Goal: Navigation & Orientation: Find specific page/section

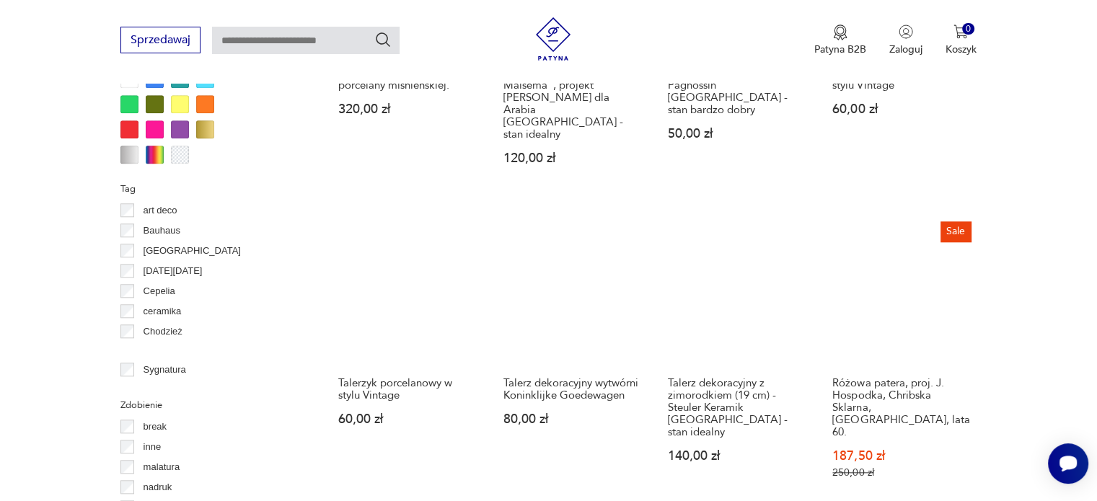
scroll to position [1537, 0]
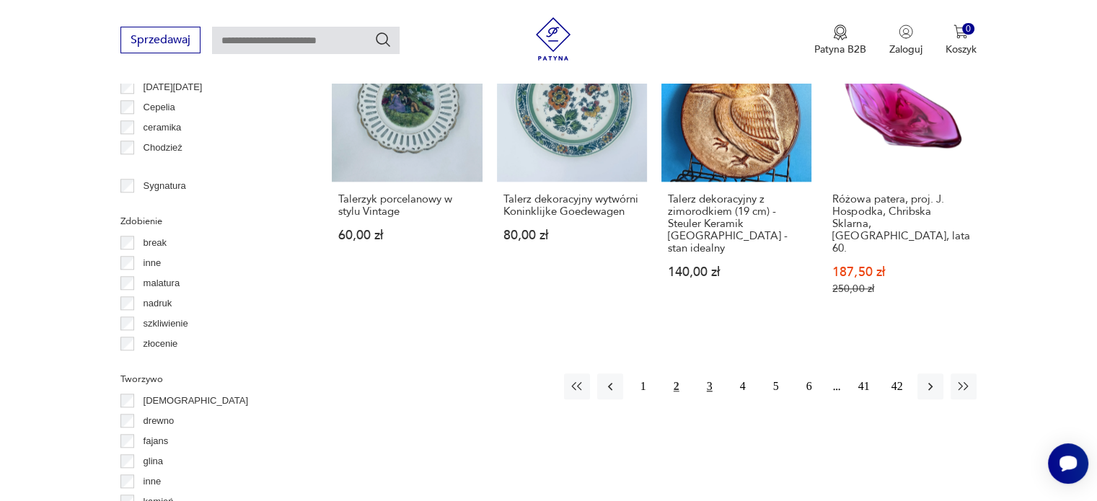
click at [713, 374] on button "3" at bounding box center [710, 387] width 26 height 26
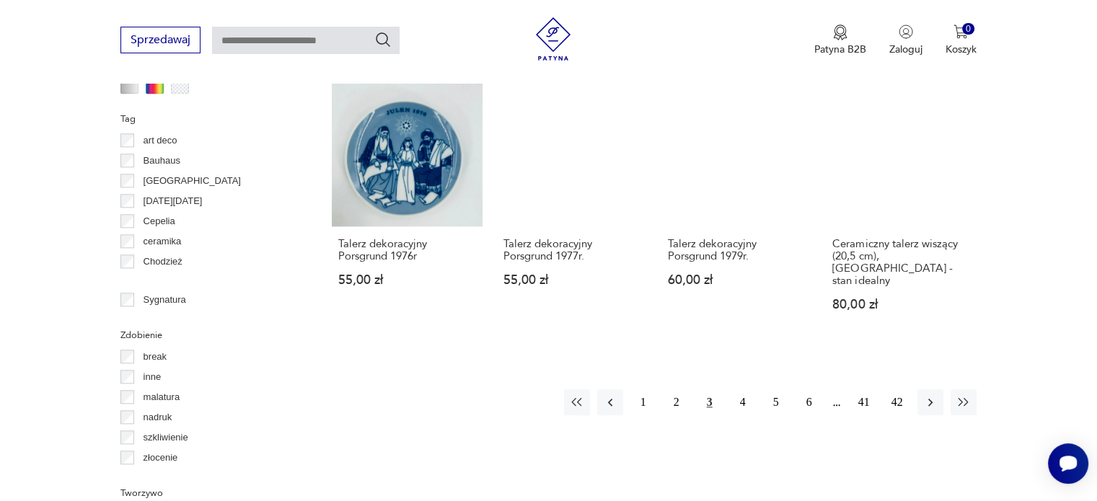
scroll to position [1609, 0]
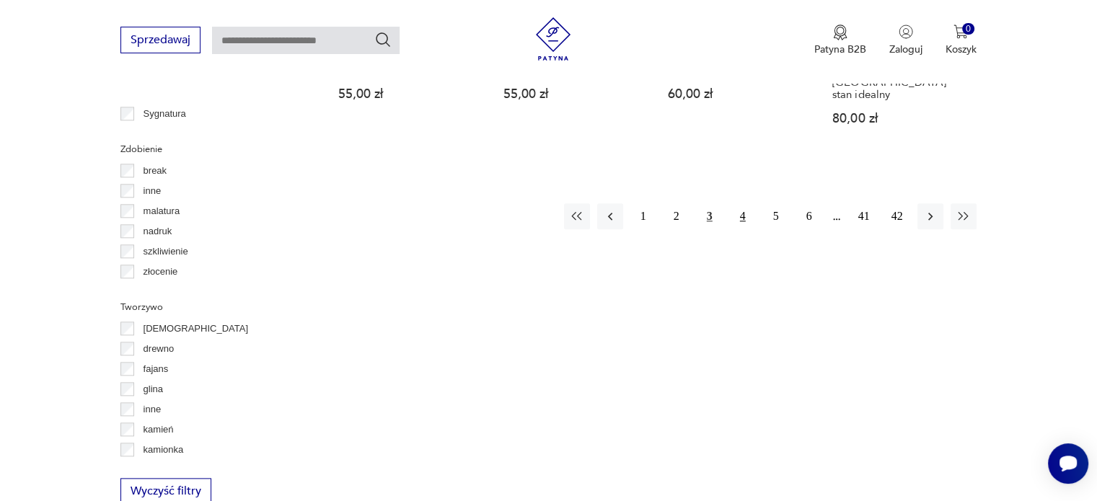
click at [747, 203] on button "4" at bounding box center [743, 216] width 26 height 26
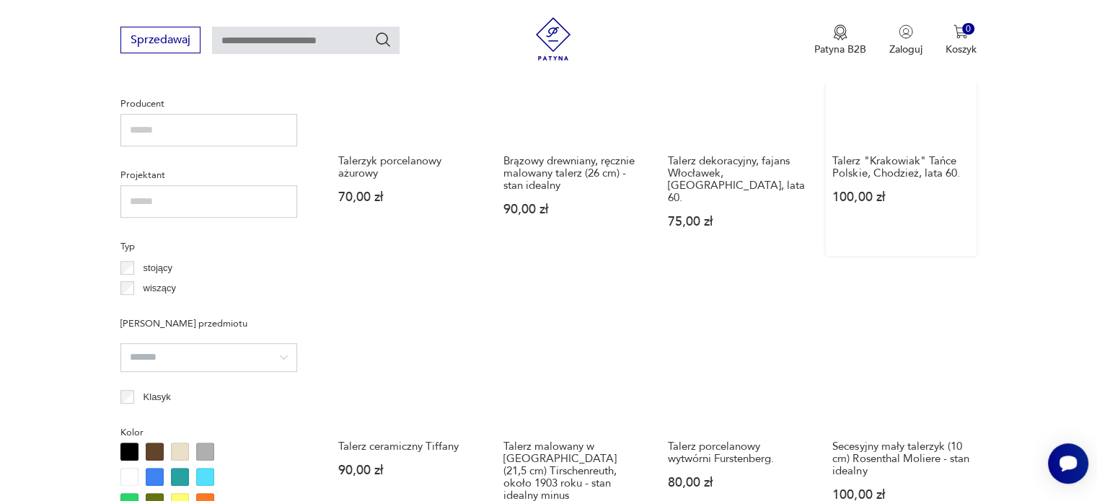
scroll to position [959, 0]
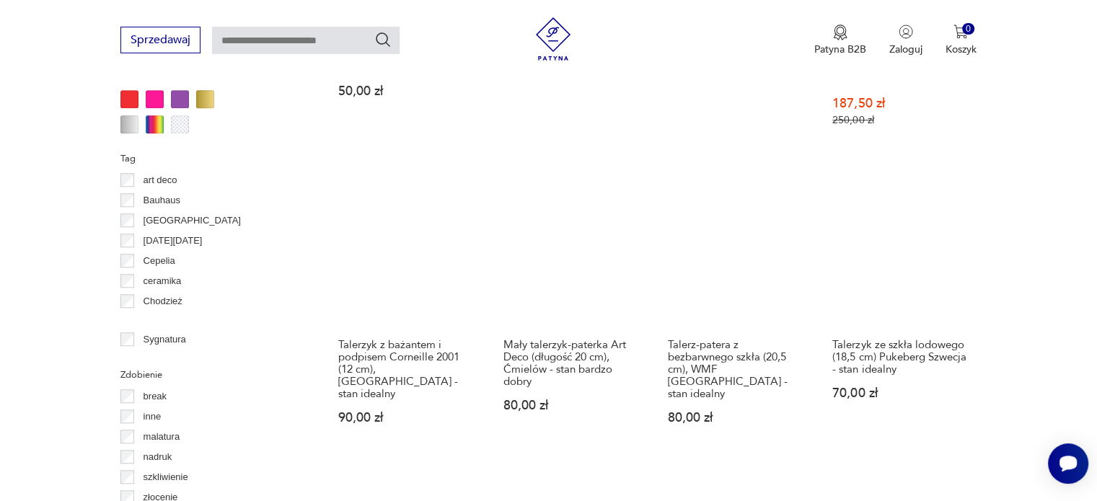
scroll to position [1392, 0]
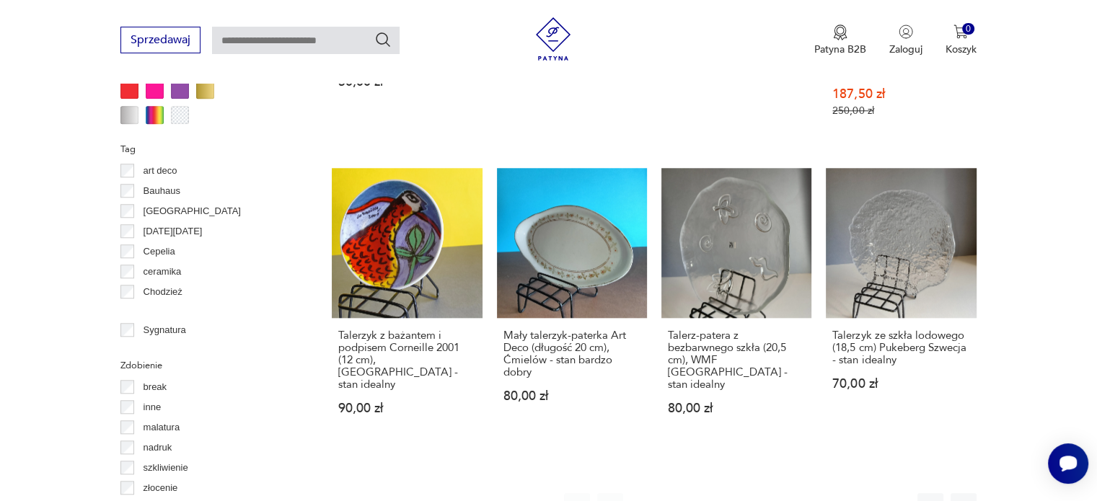
click at [679, 493] on button "2" at bounding box center [677, 506] width 26 height 26
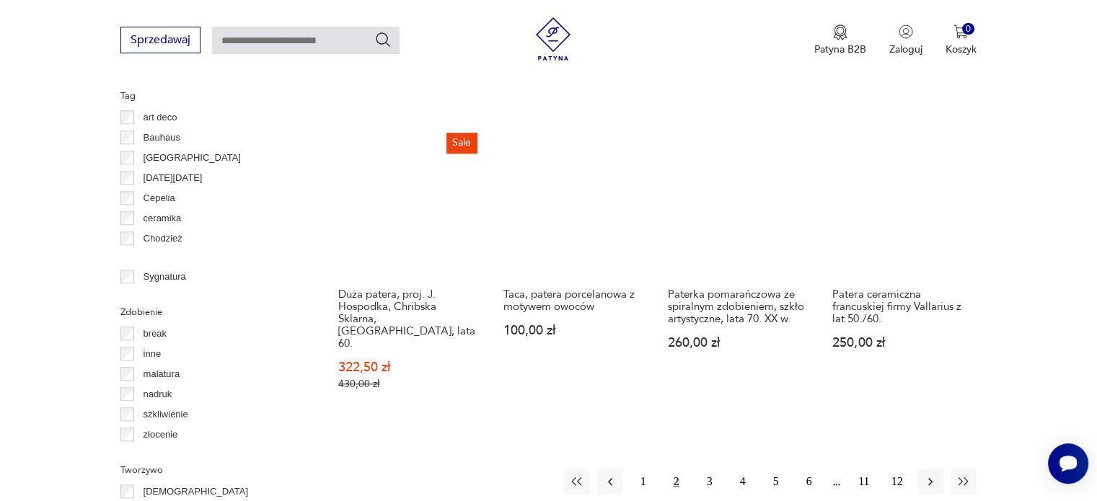
scroll to position [1537, 0]
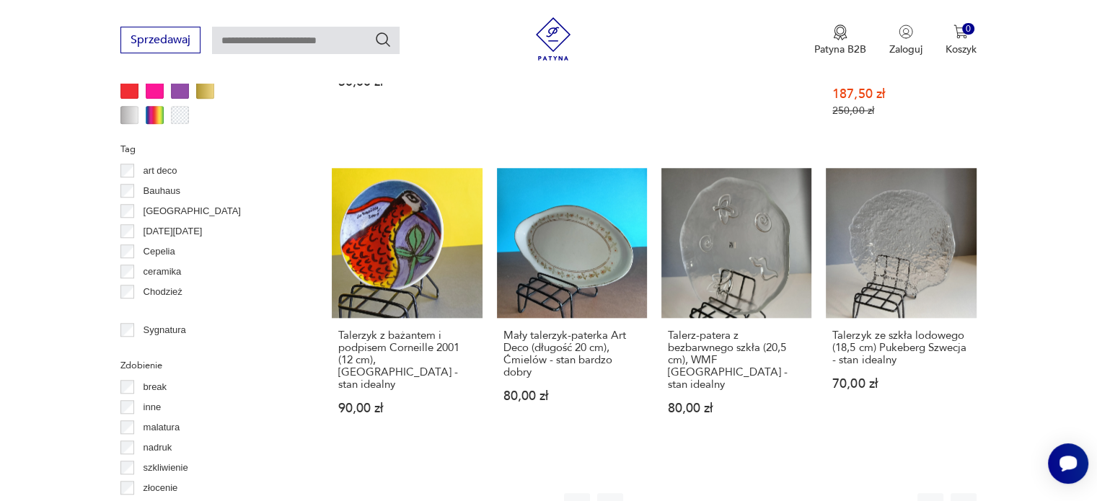
scroll to position [959, 0]
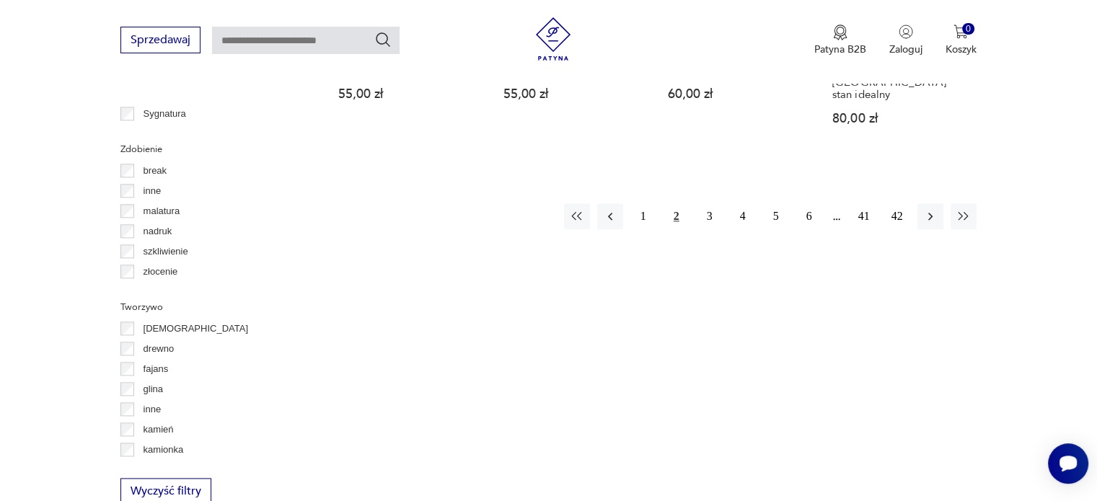
scroll to position [1537, 0]
